Goal: Transaction & Acquisition: Purchase product/service

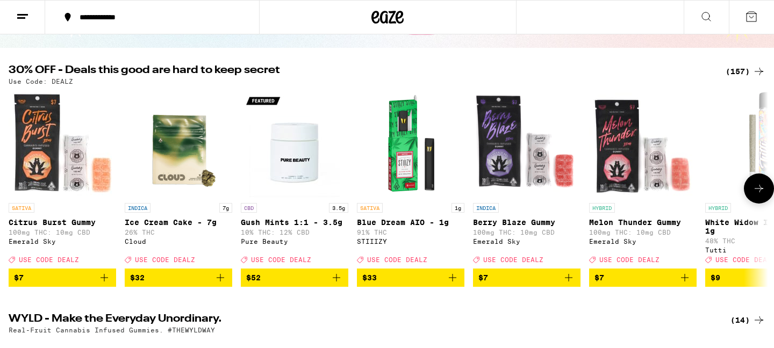
scroll to position [107, 0]
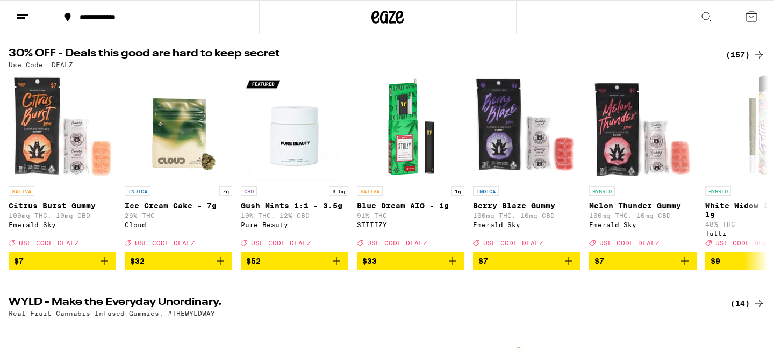
click at [753, 53] on icon at bounding box center [758, 54] width 13 height 13
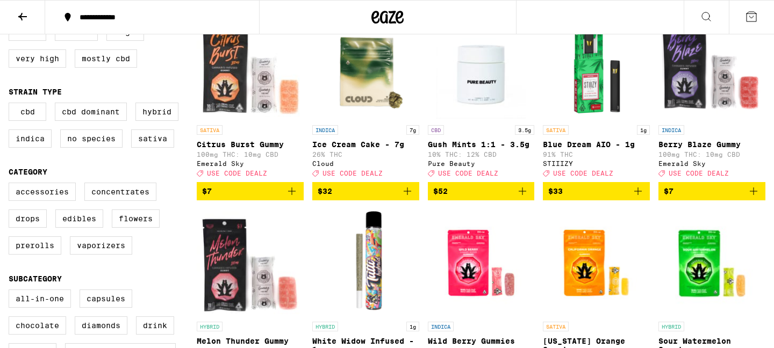
scroll to position [158, 0]
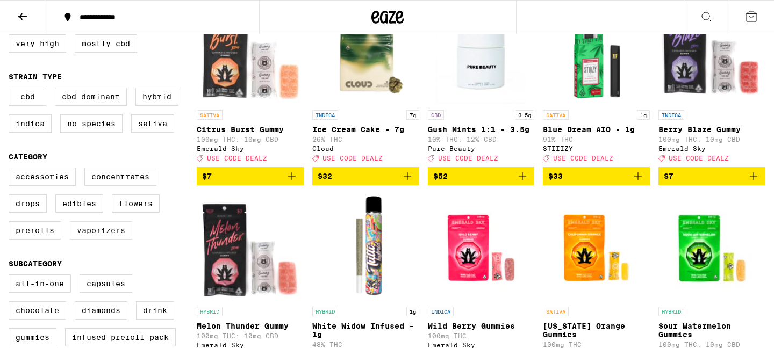
click at [106, 240] on label "Vaporizers" at bounding box center [101, 230] width 62 height 18
click at [11, 170] on input "Vaporizers" at bounding box center [11, 169] width 1 height 1
checkbox input "true"
